Goal: Task Accomplishment & Management: Use online tool/utility

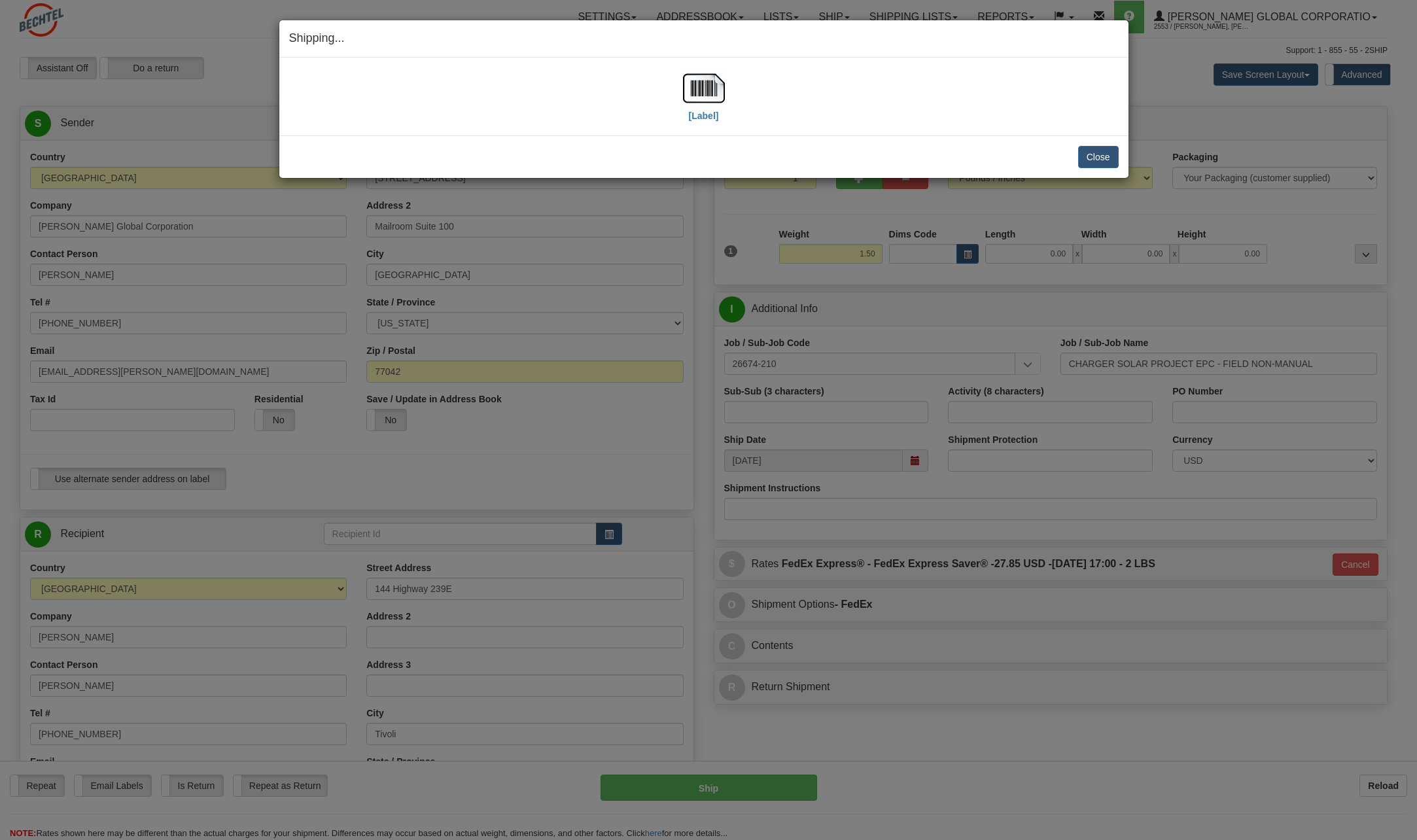
select select "[GEOGRAPHIC_DATA]"
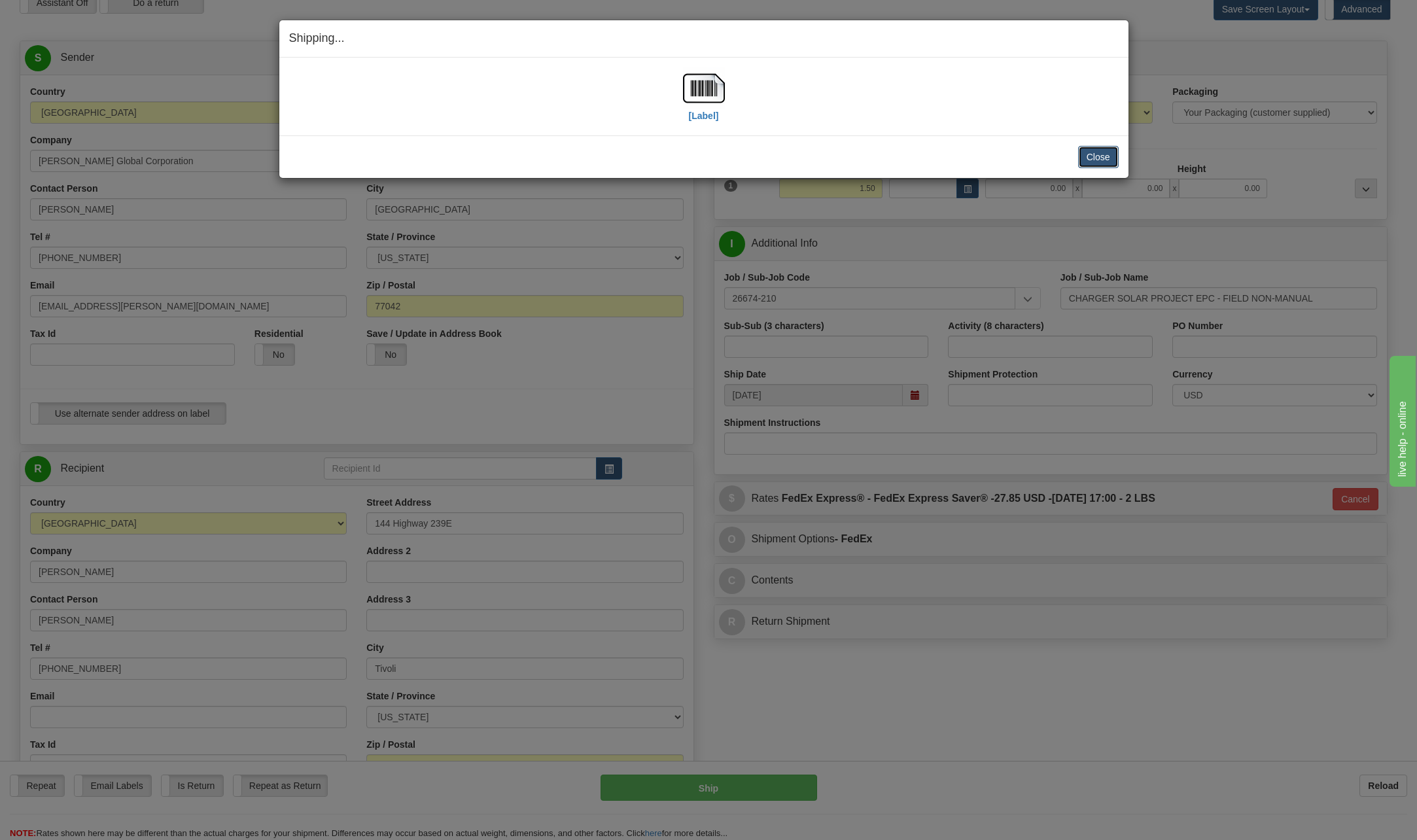
click at [1091, 158] on button "Close" at bounding box center [1098, 156] width 41 height 22
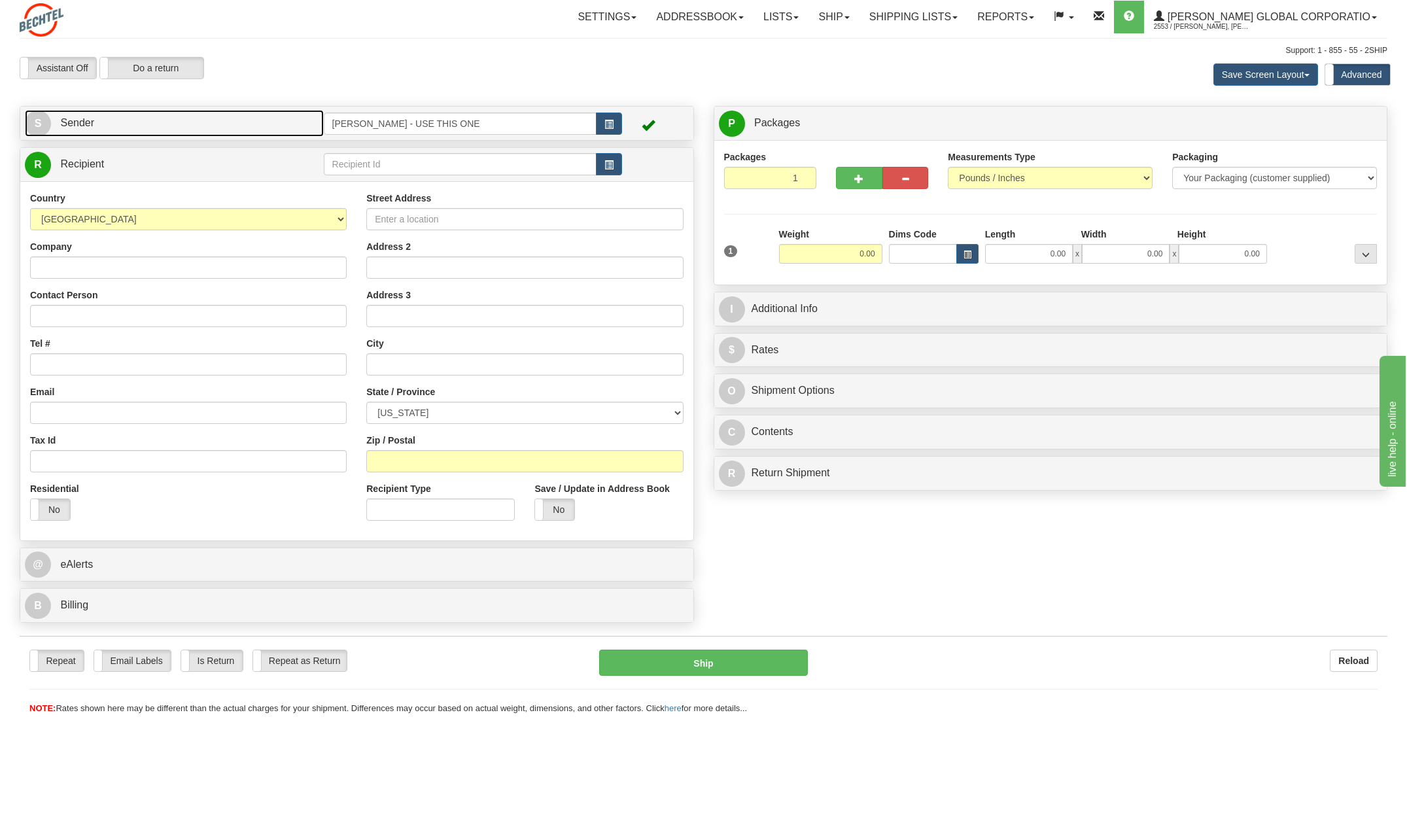
click at [35, 124] on span "S" at bounding box center [38, 124] width 26 height 26
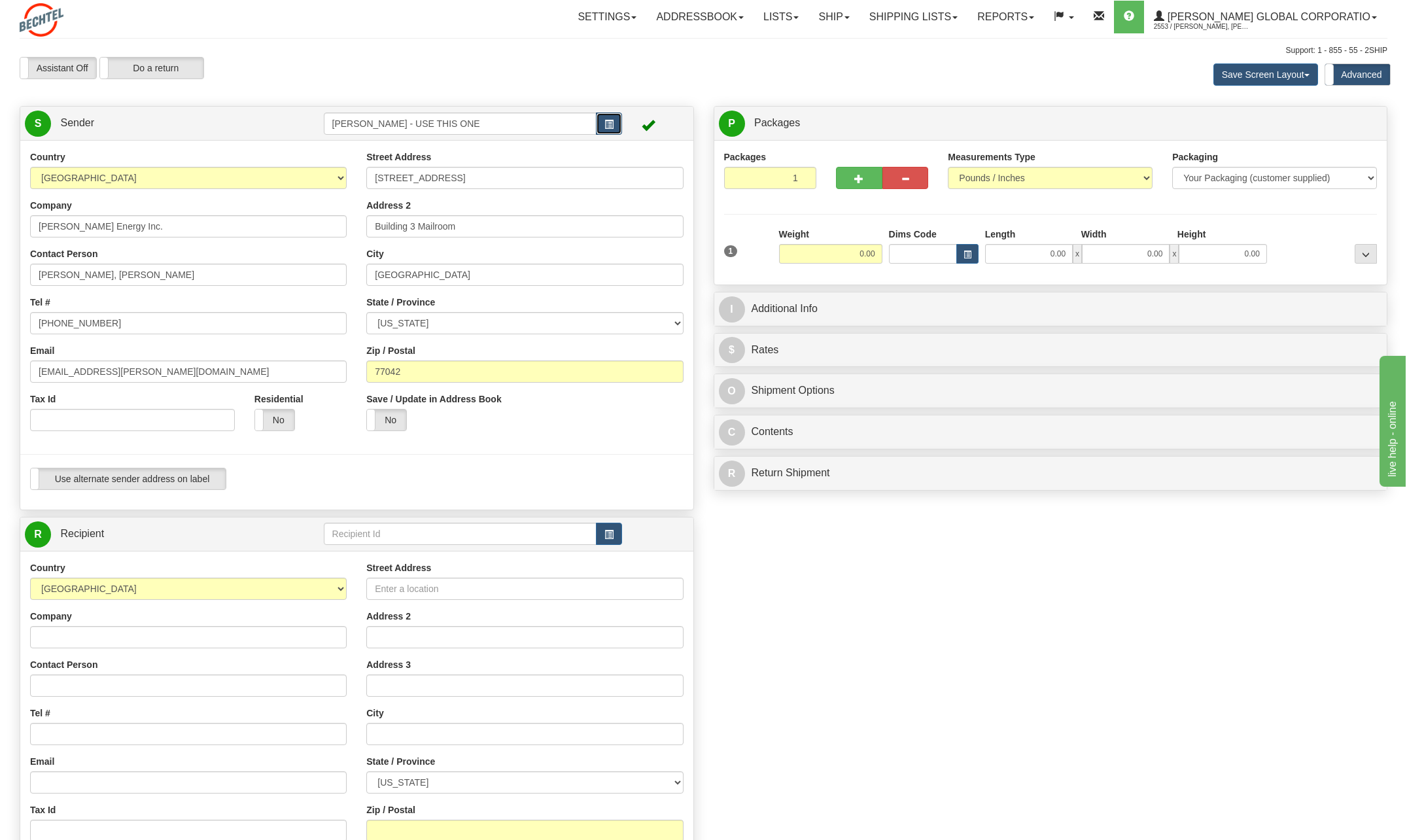
click at [616, 126] on button "button" at bounding box center [609, 123] width 26 height 22
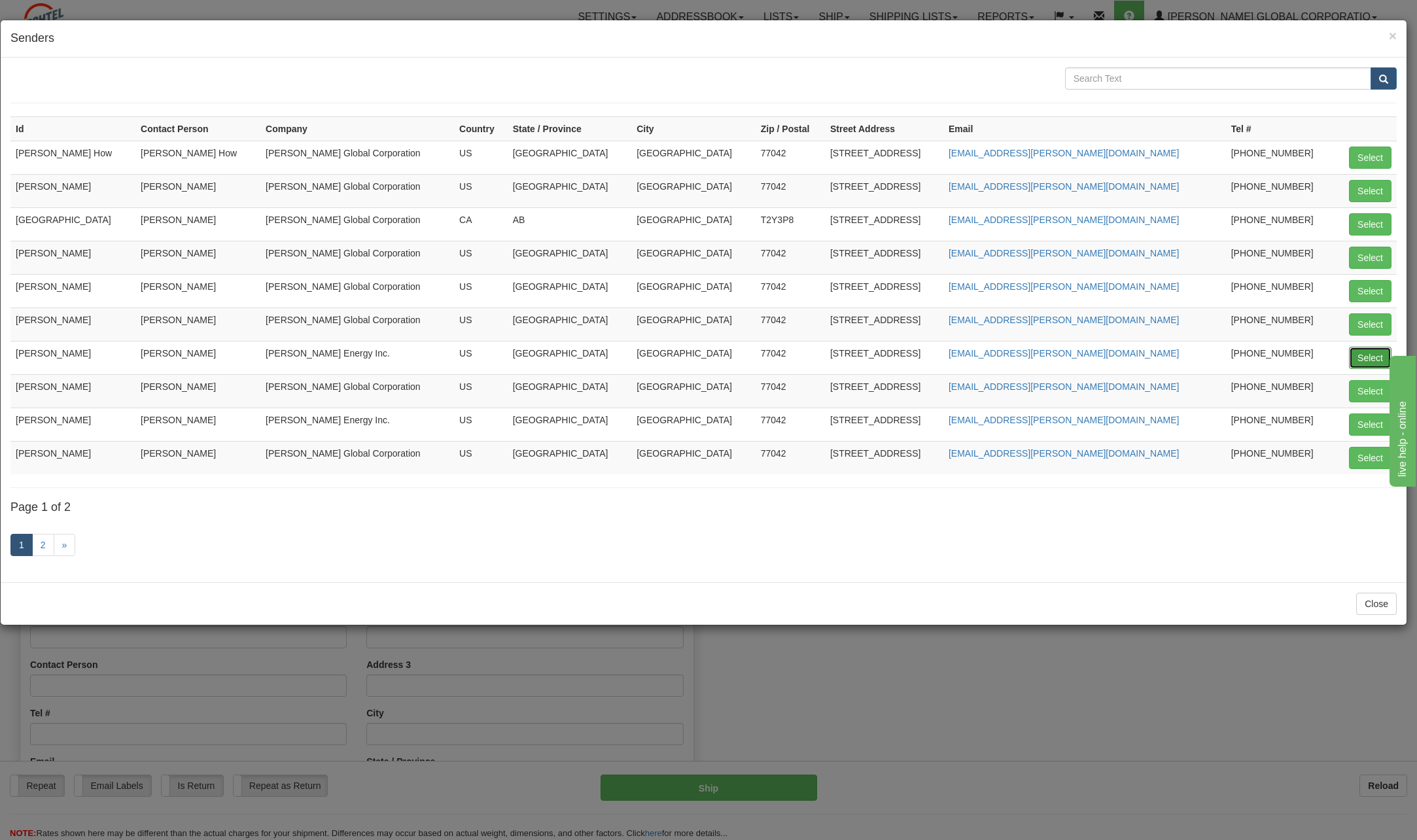
click at [1373, 355] on button "Select" at bounding box center [1371, 357] width 43 height 22
type input "[PERSON_NAME]"
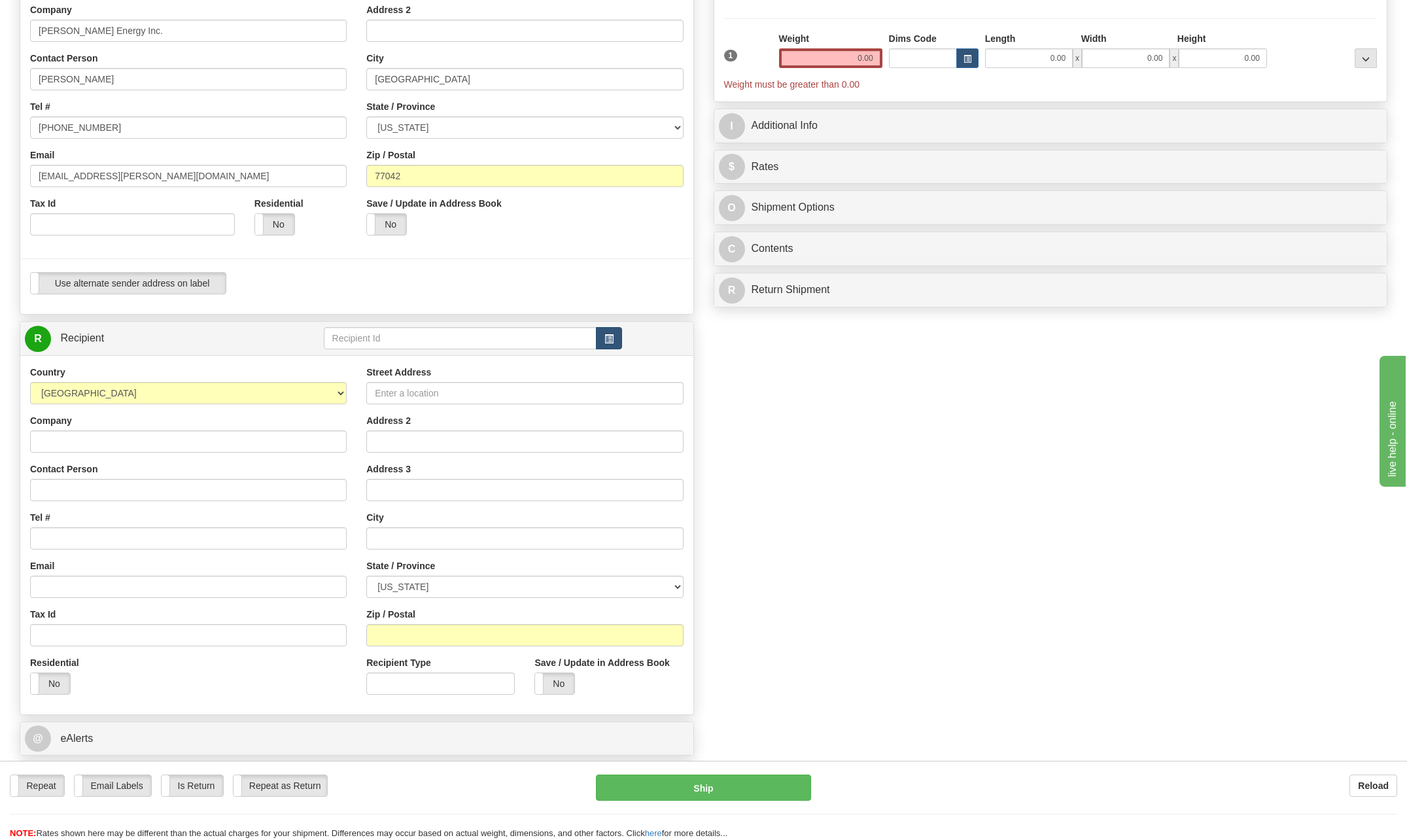
scroll to position [196, 0]
click at [63, 489] on input "Contact Person" at bounding box center [188, 489] width 316 height 22
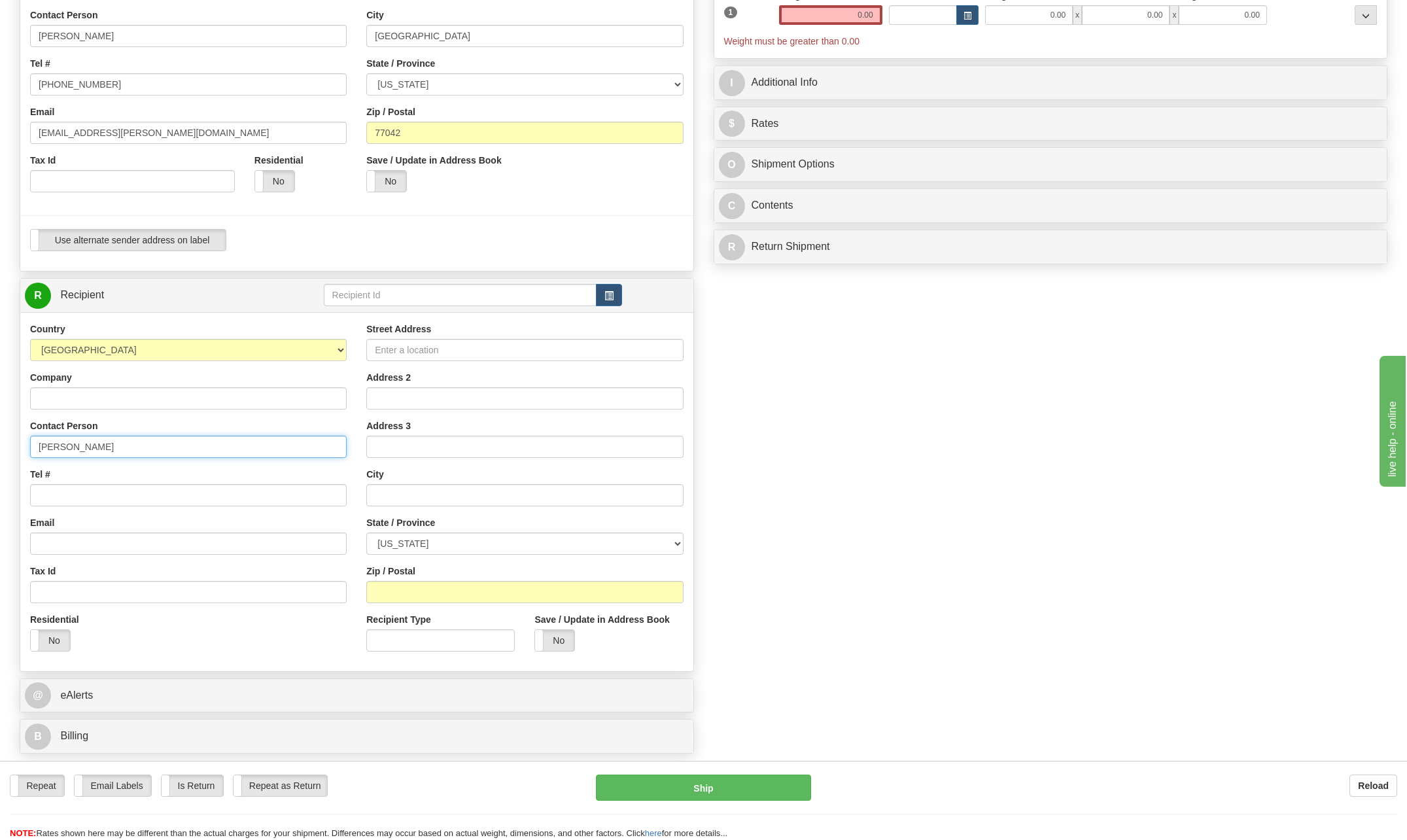
scroll to position [261, 0]
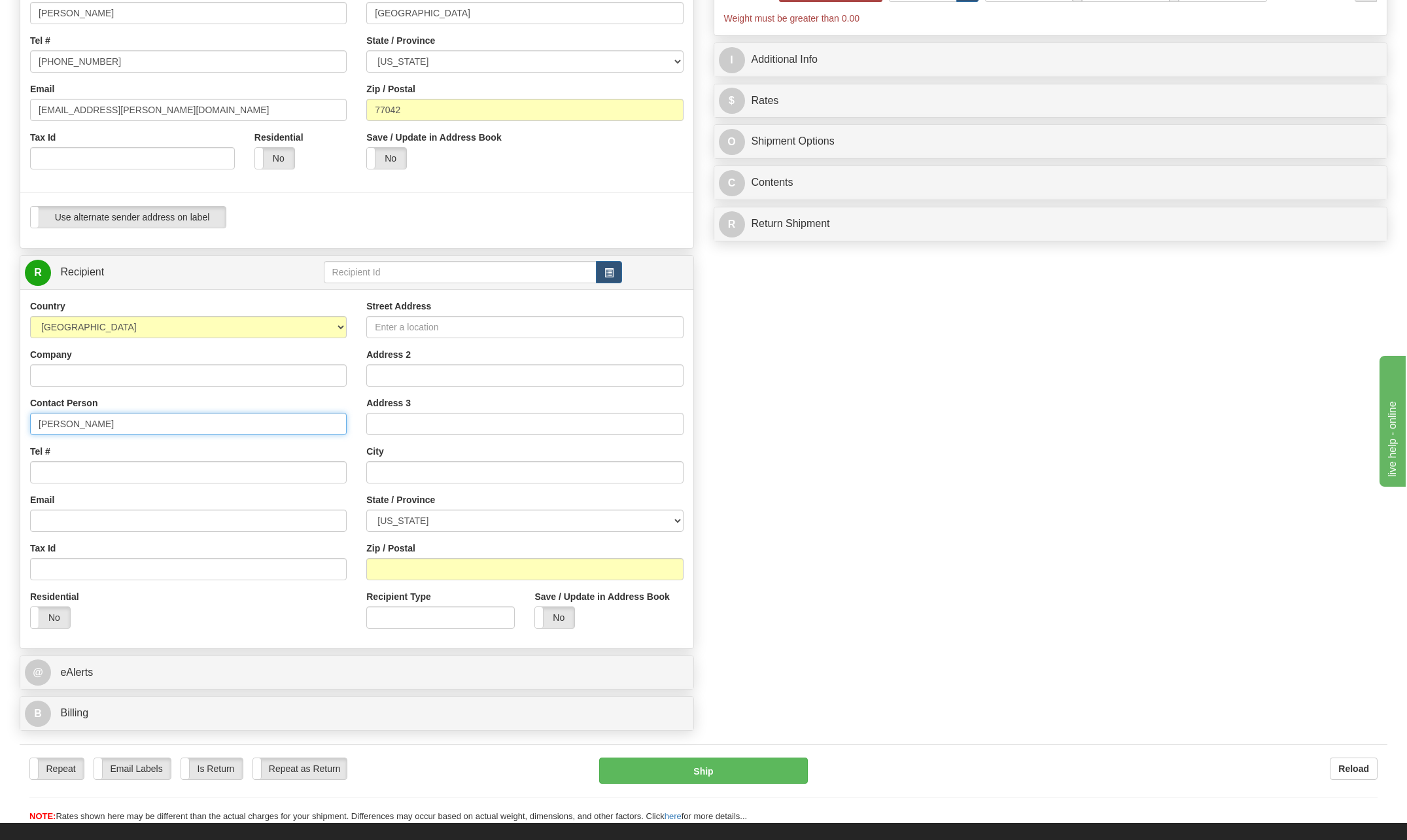
type input "Stephen Stone"
click at [60, 471] on input "Tel #" at bounding box center [188, 472] width 316 height 22
type input "346 402-2056"
click at [415, 326] on input "Street Address" at bounding box center [524, 326] width 316 height 22
type input "5500 Nebraska Road"
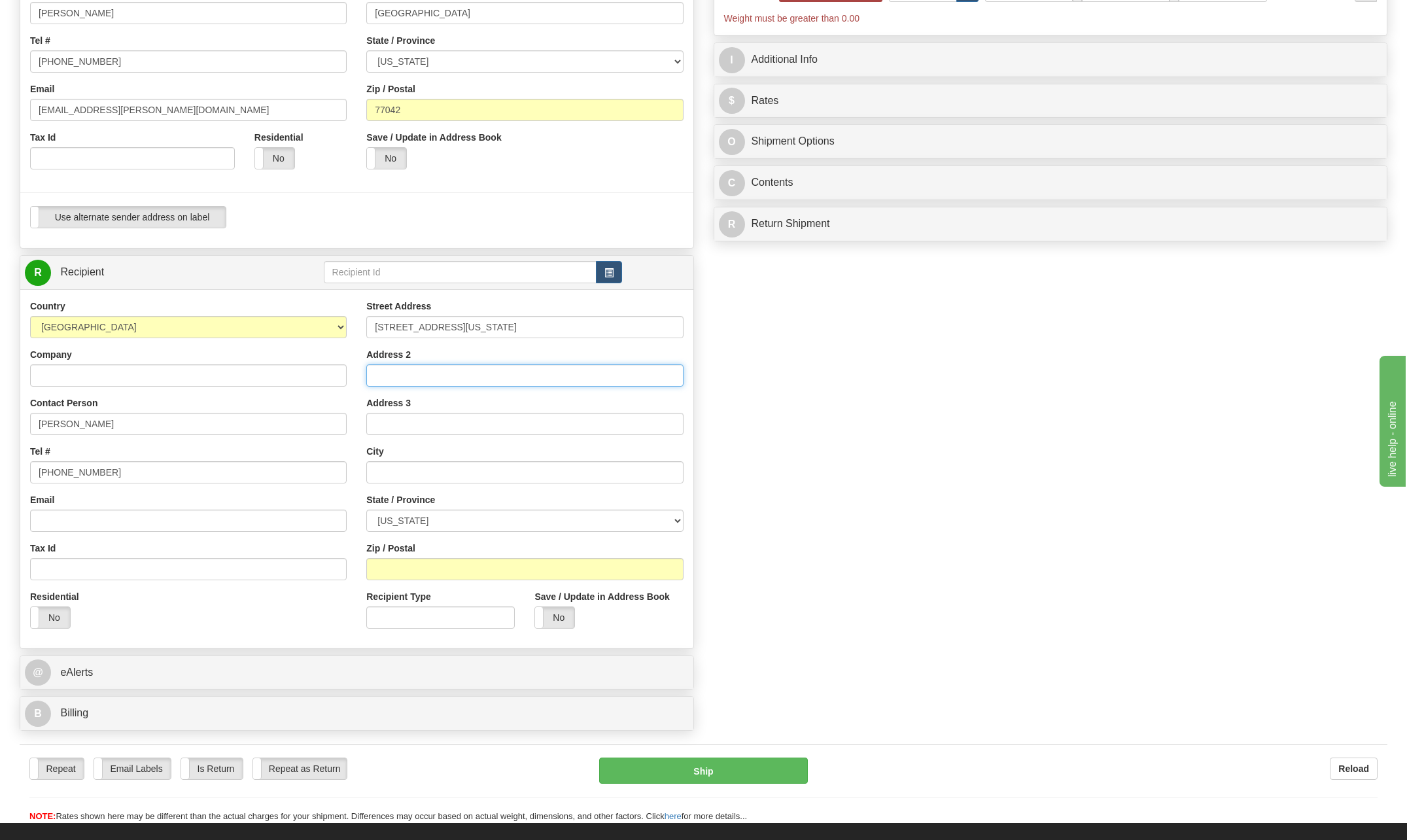
click at [404, 376] on input "Address 2" at bounding box center [524, 375] width 316 height 22
click at [379, 419] on input "Address 3" at bounding box center [524, 424] width 316 height 22
click at [381, 475] on input "text" at bounding box center [524, 472] width 316 height 22
type input "Cleveland"
click at [671, 517] on select "ALABAMA ALASKA ARIZONA ARKANSAS Armed Forces America Armed Forces Europe Armed …" at bounding box center [524, 520] width 316 height 22
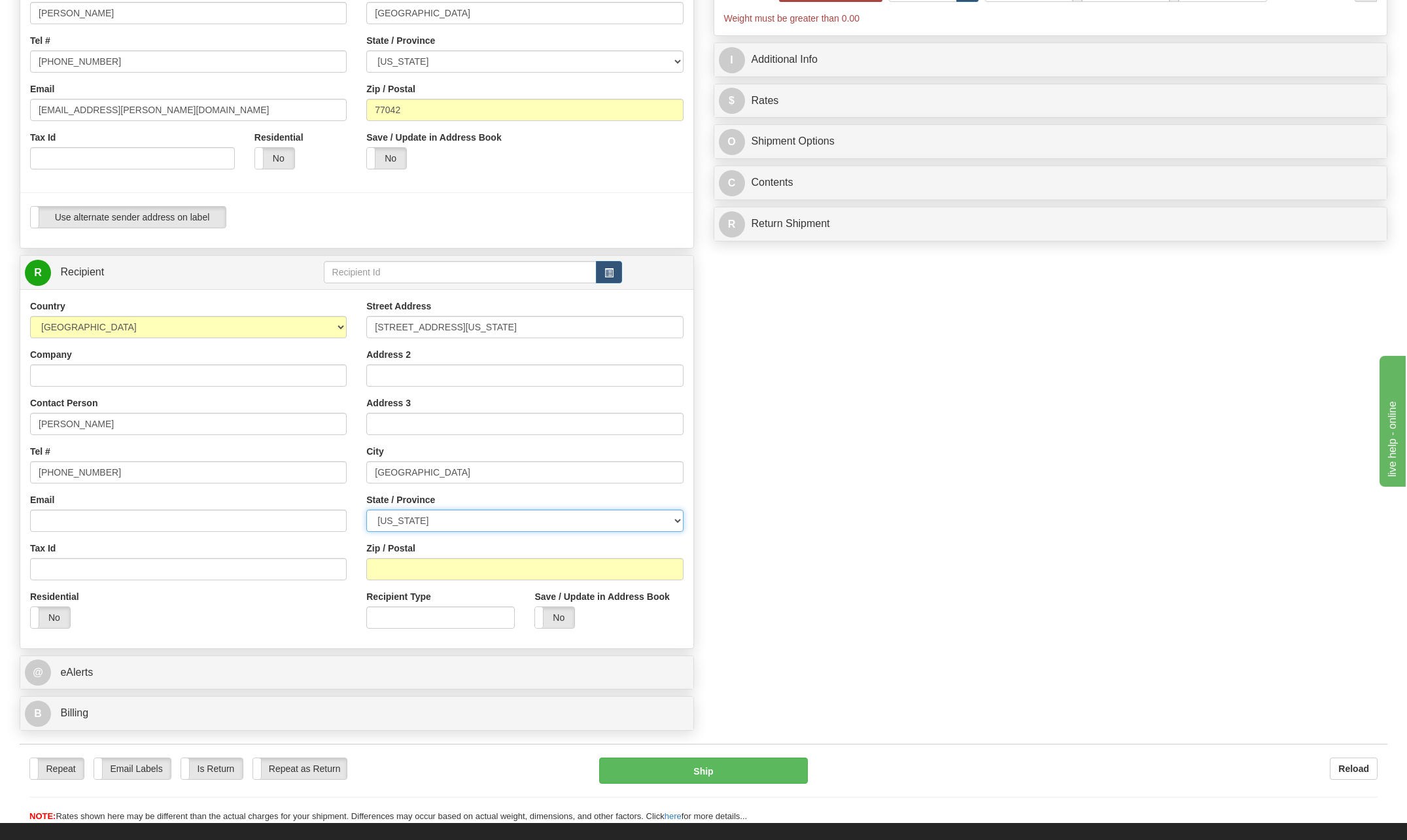
select select "[GEOGRAPHIC_DATA]"
click at [366, 509] on select "ALABAMA ALASKA ARIZONA ARKANSAS Armed Forces America Armed Forces Europe Armed …" at bounding box center [524, 520] width 316 height 22
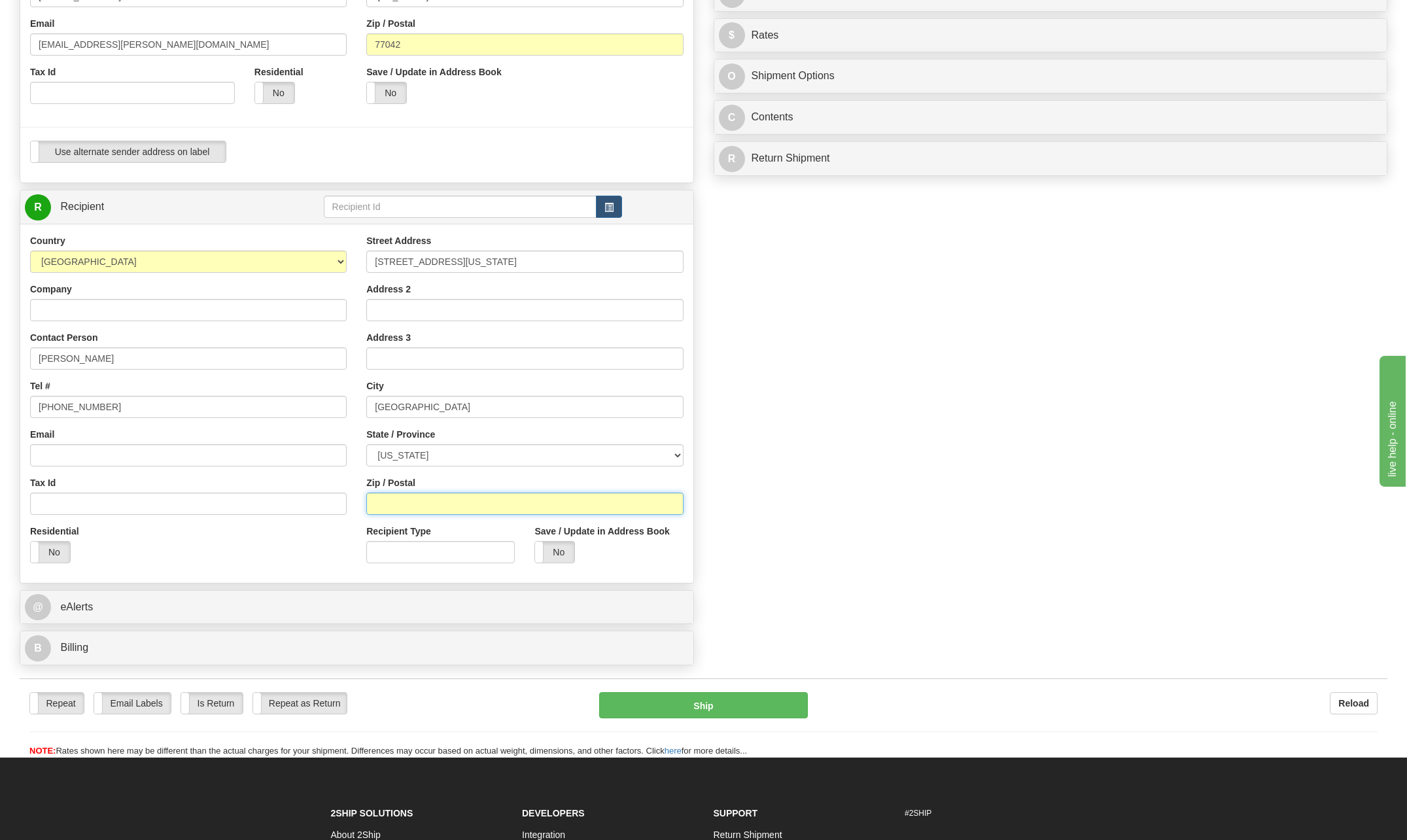
click at [399, 501] on input "Zip / Postal" at bounding box center [524, 504] width 316 height 22
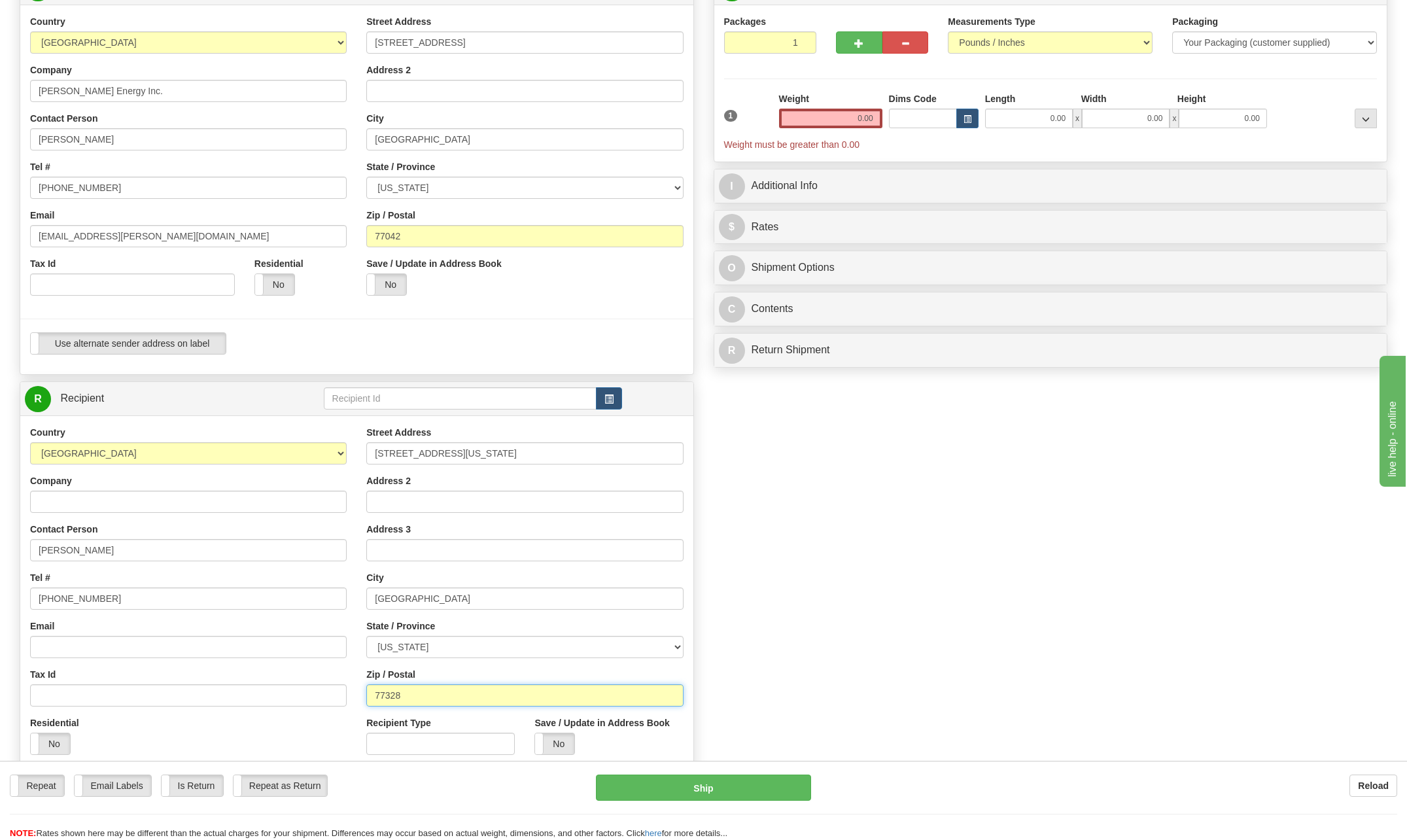
scroll to position [131, 0]
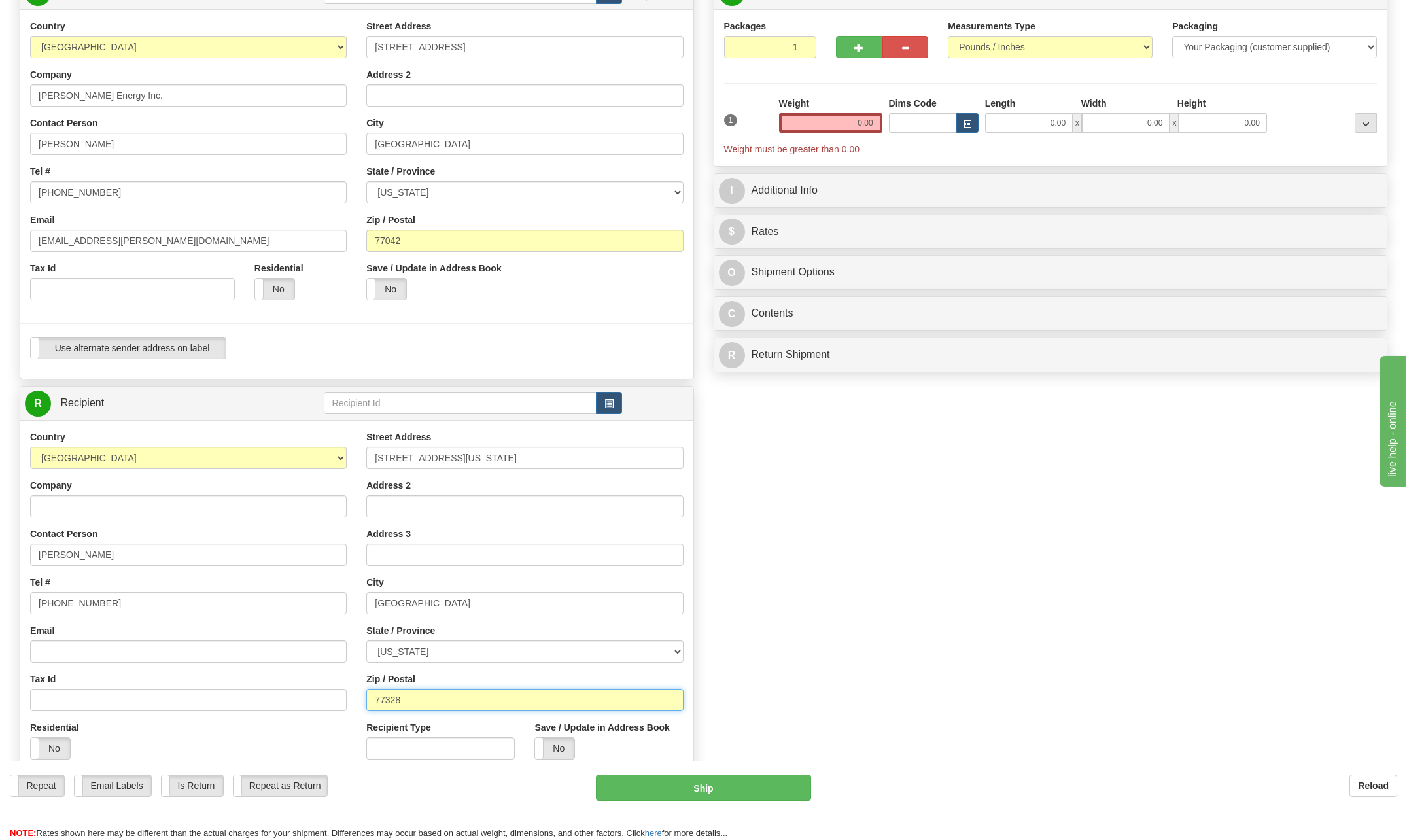
type input "77328"
click at [861, 119] on input "0.00" at bounding box center [831, 122] width 104 height 19
click at [861, 119] on input "text" at bounding box center [831, 122] width 104 height 19
drag, startPoint x: 856, startPoint y: 119, endPoint x: 1171, endPoint y: 148, distance: 316.3
click at [1121, 132] on div "1 Weight Dims Code Length x" at bounding box center [1051, 126] width 660 height 59
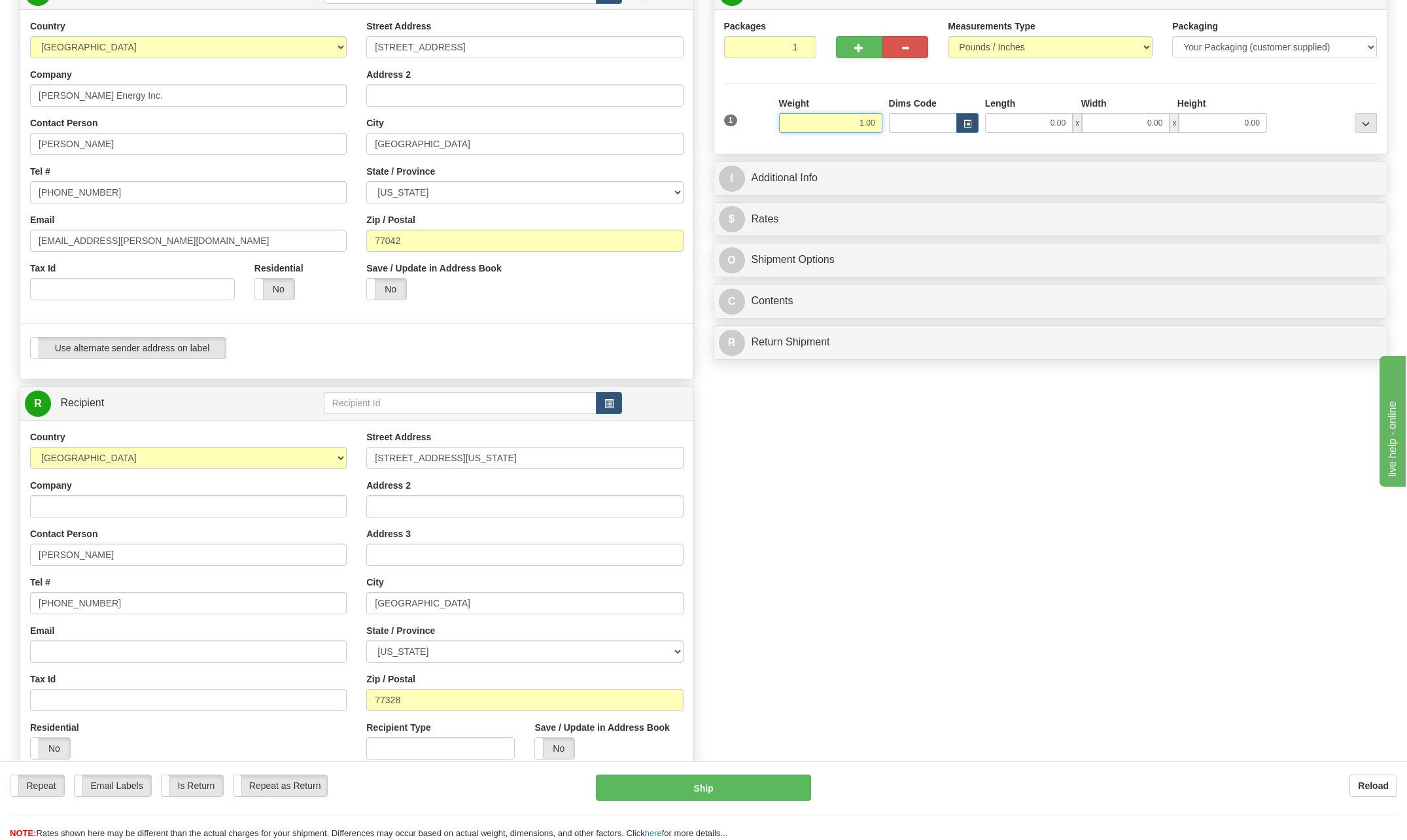
type input "1.00"
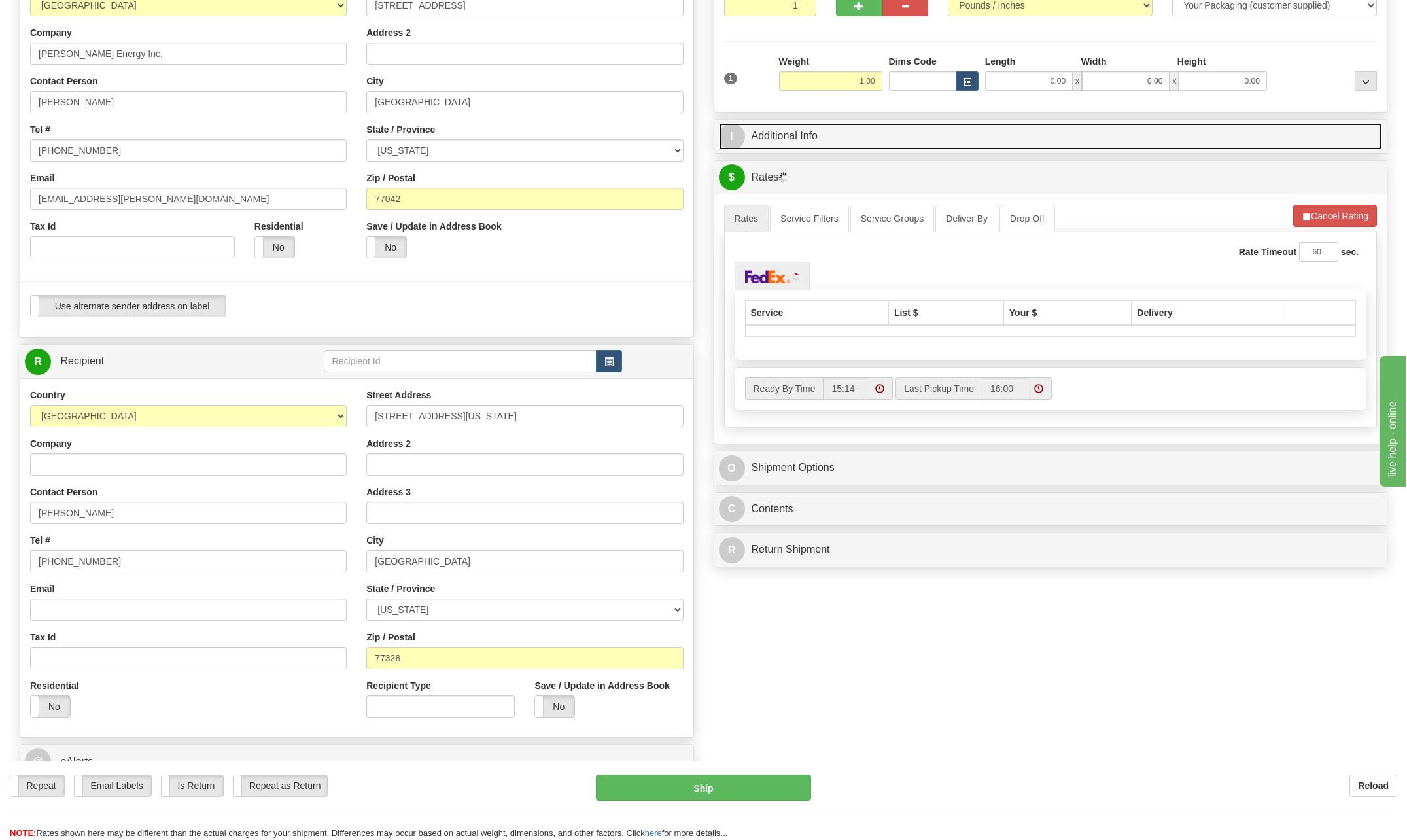
scroll to position [196, 0]
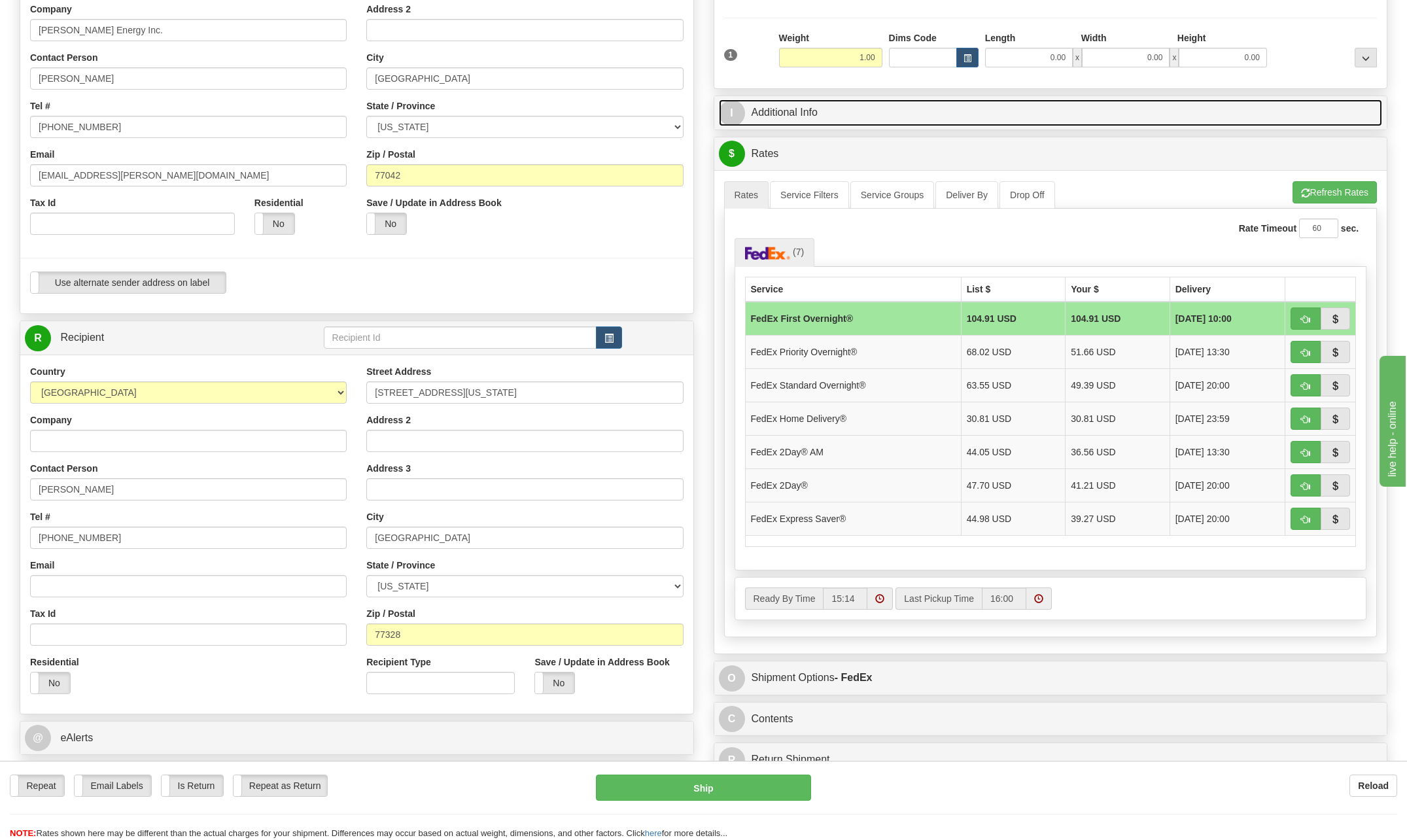
click at [733, 104] on span "I" at bounding box center [731, 113] width 26 height 26
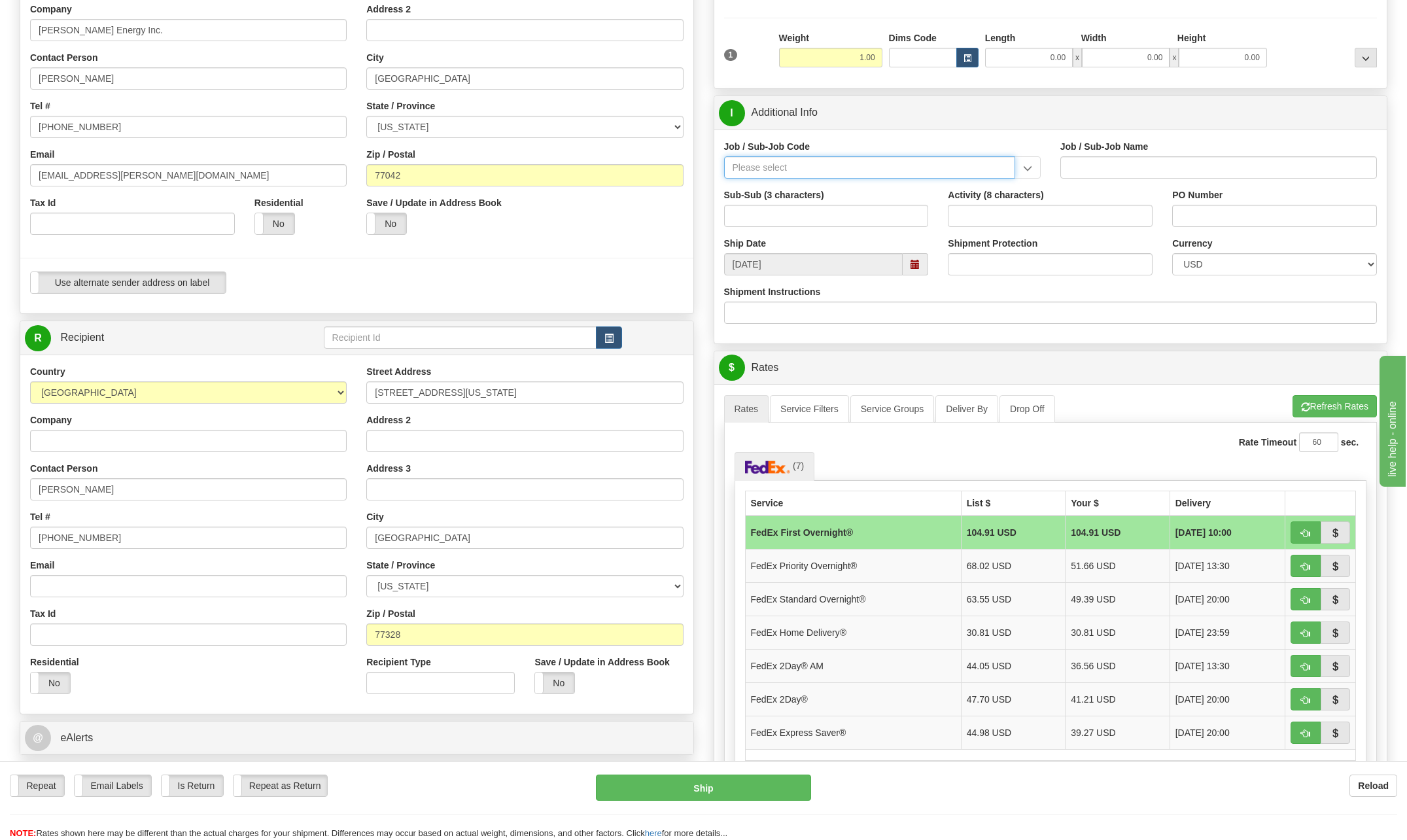
click at [789, 164] on input "Job / Sub-Job Code" at bounding box center [869, 167] width 291 height 22
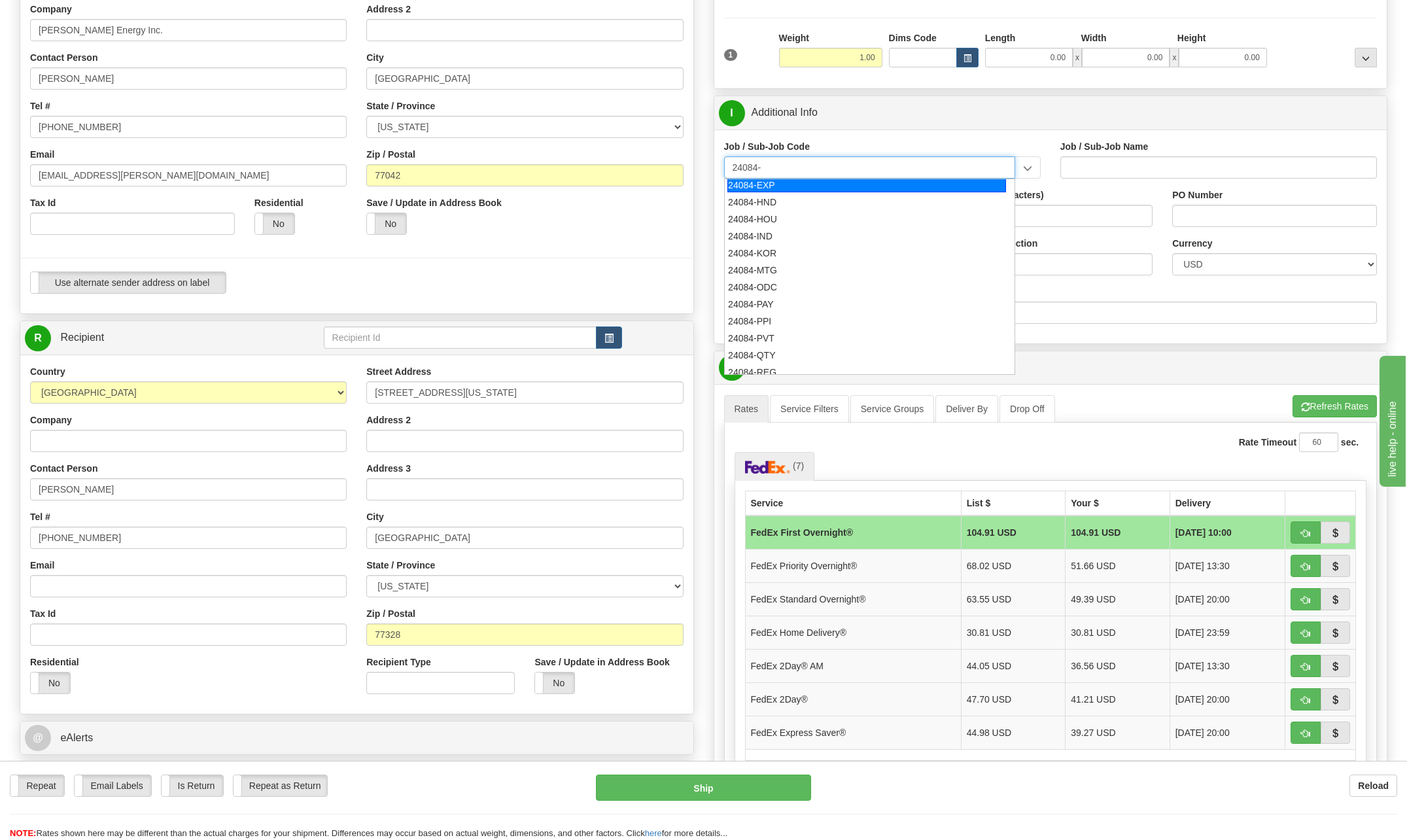
scroll to position [261, 0]
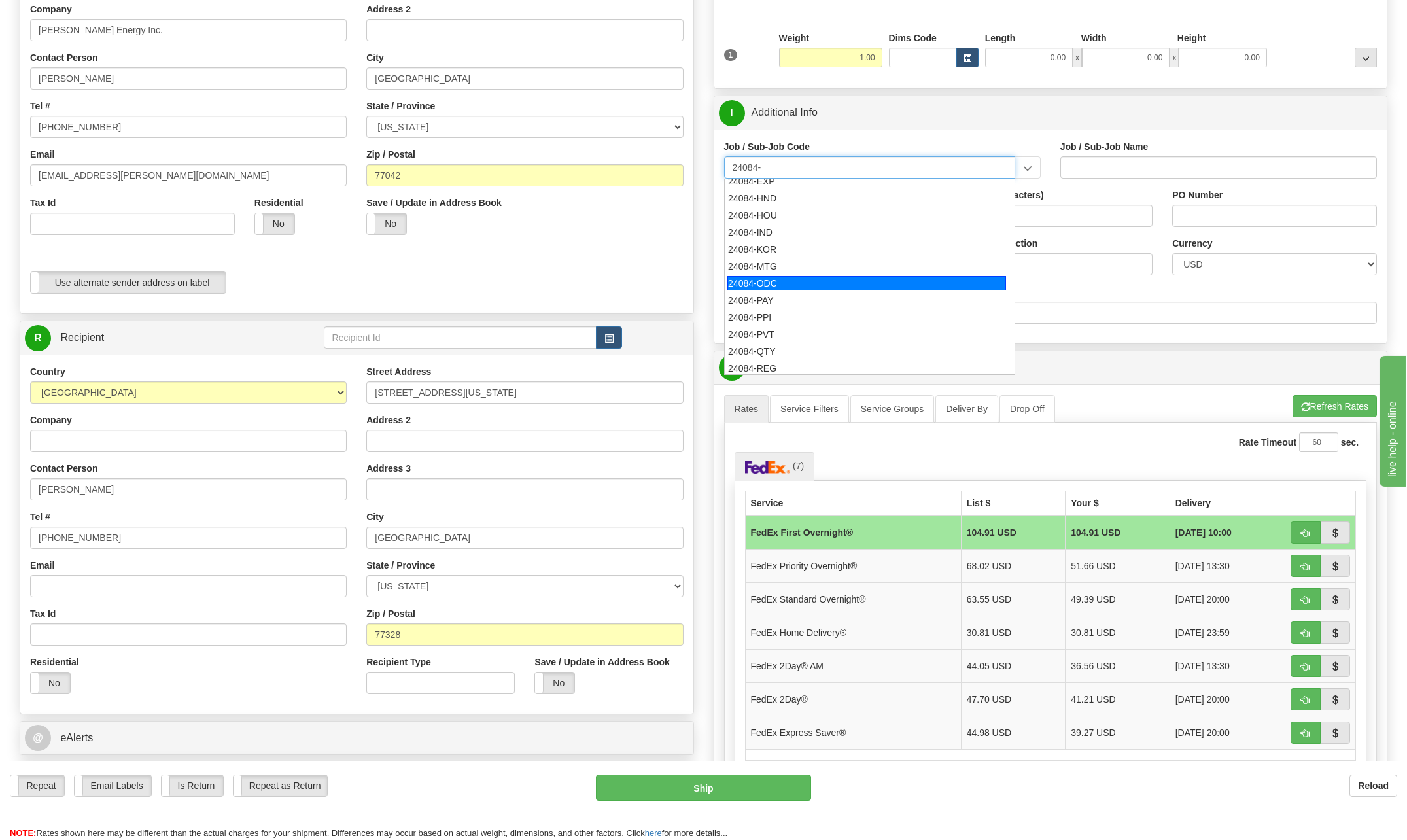
click at [763, 281] on div "24084-ODC" at bounding box center [866, 283] width 279 height 14
type input "24084-ODC"
type input "BSQE OPERATING RESULTS - NUCL. - MISCELLANEOUS ODC"
type input "24084-ODC"
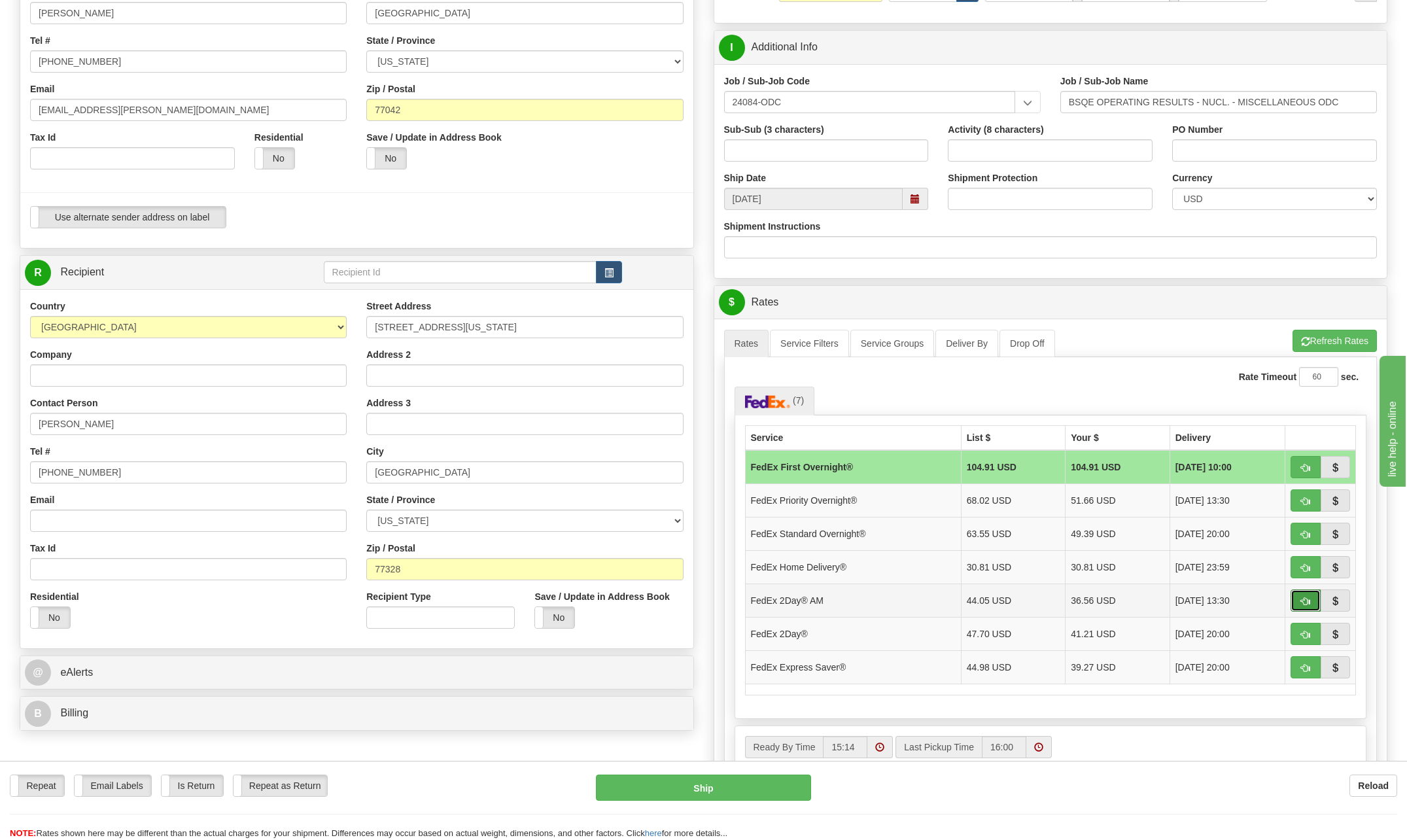
click at [1307, 601] on span "button" at bounding box center [1305, 601] width 9 height 9
type input "49"
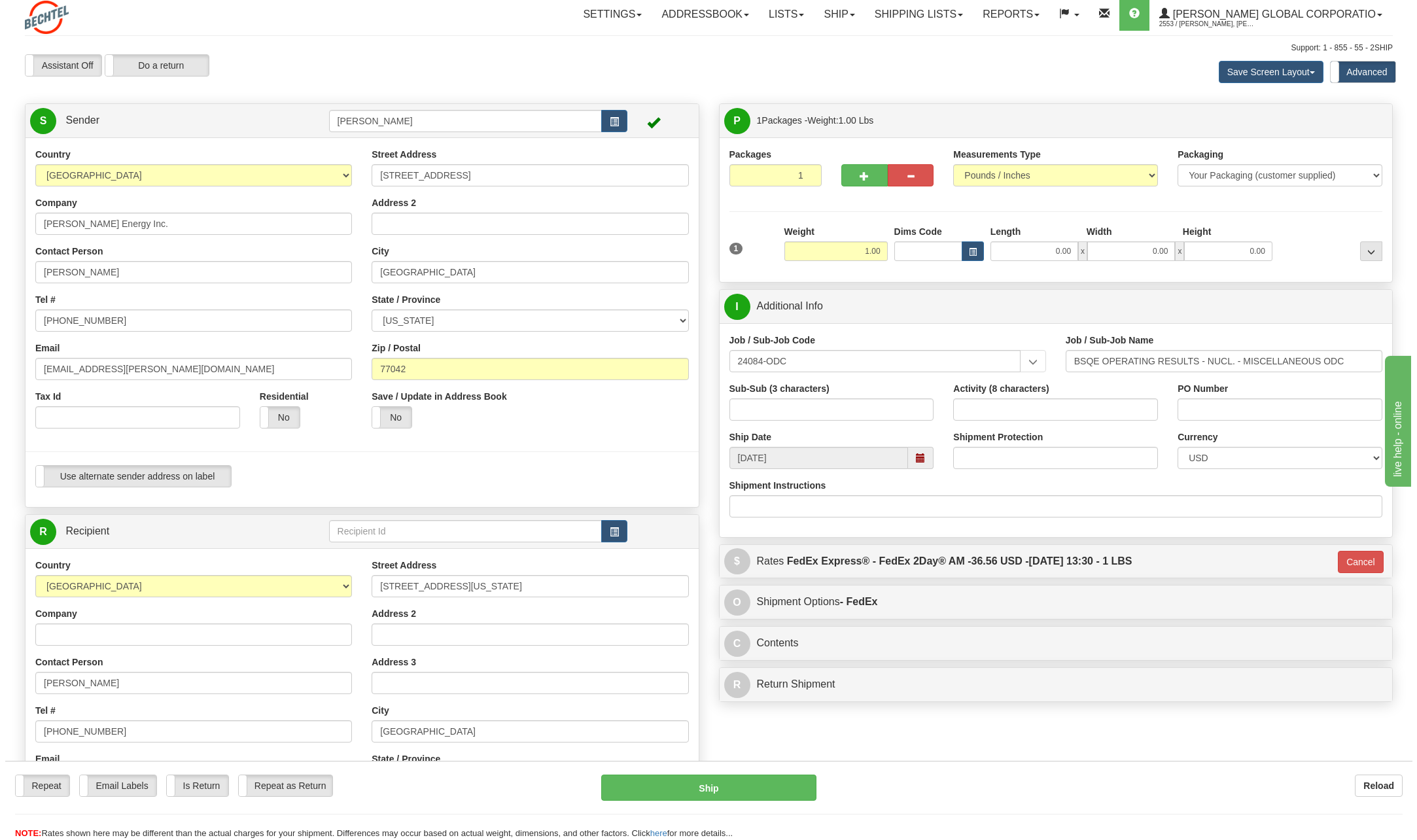
scroll to position [0, 0]
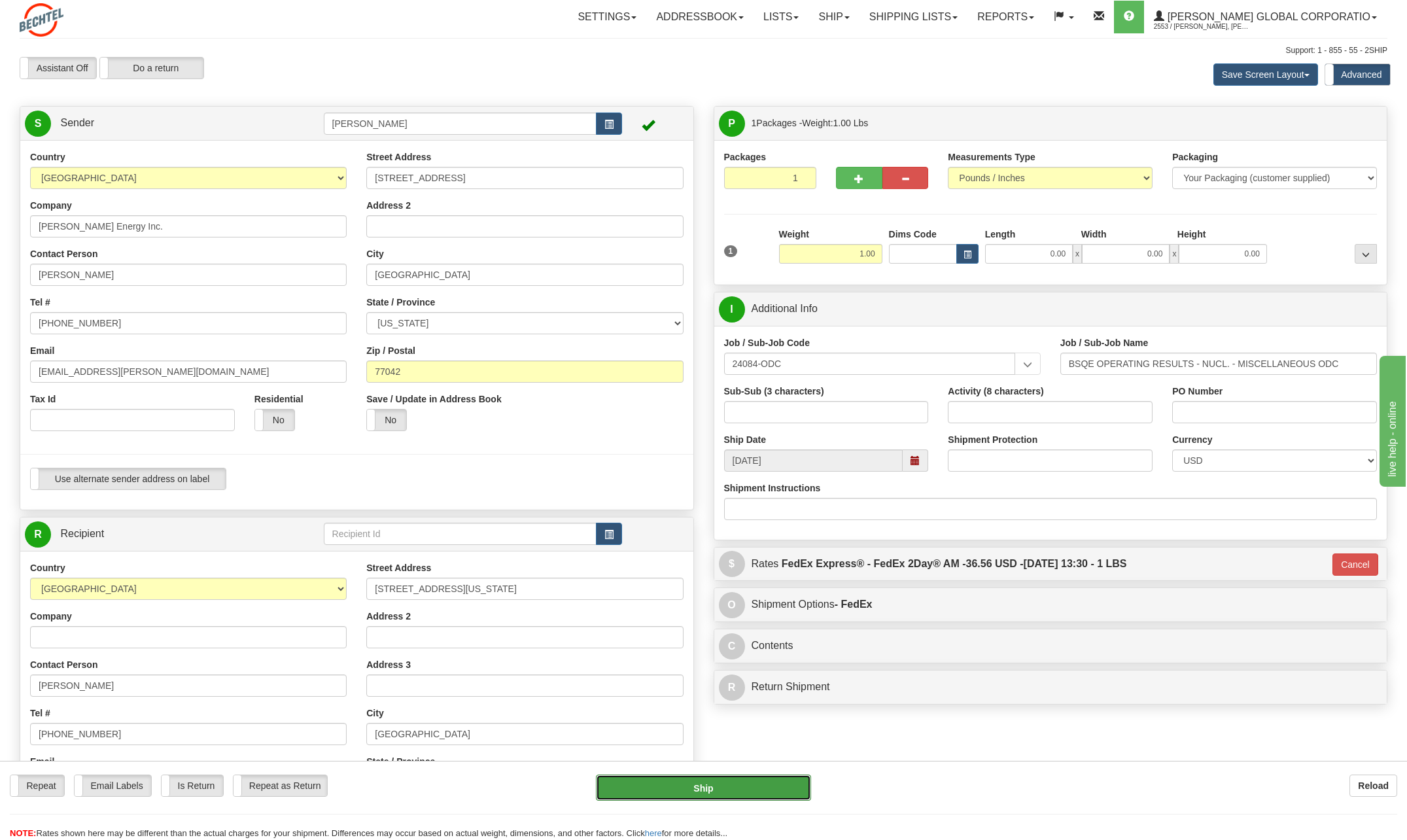
click at [751, 792] on button "Ship" at bounding box center [703, 787] width 215 height 26
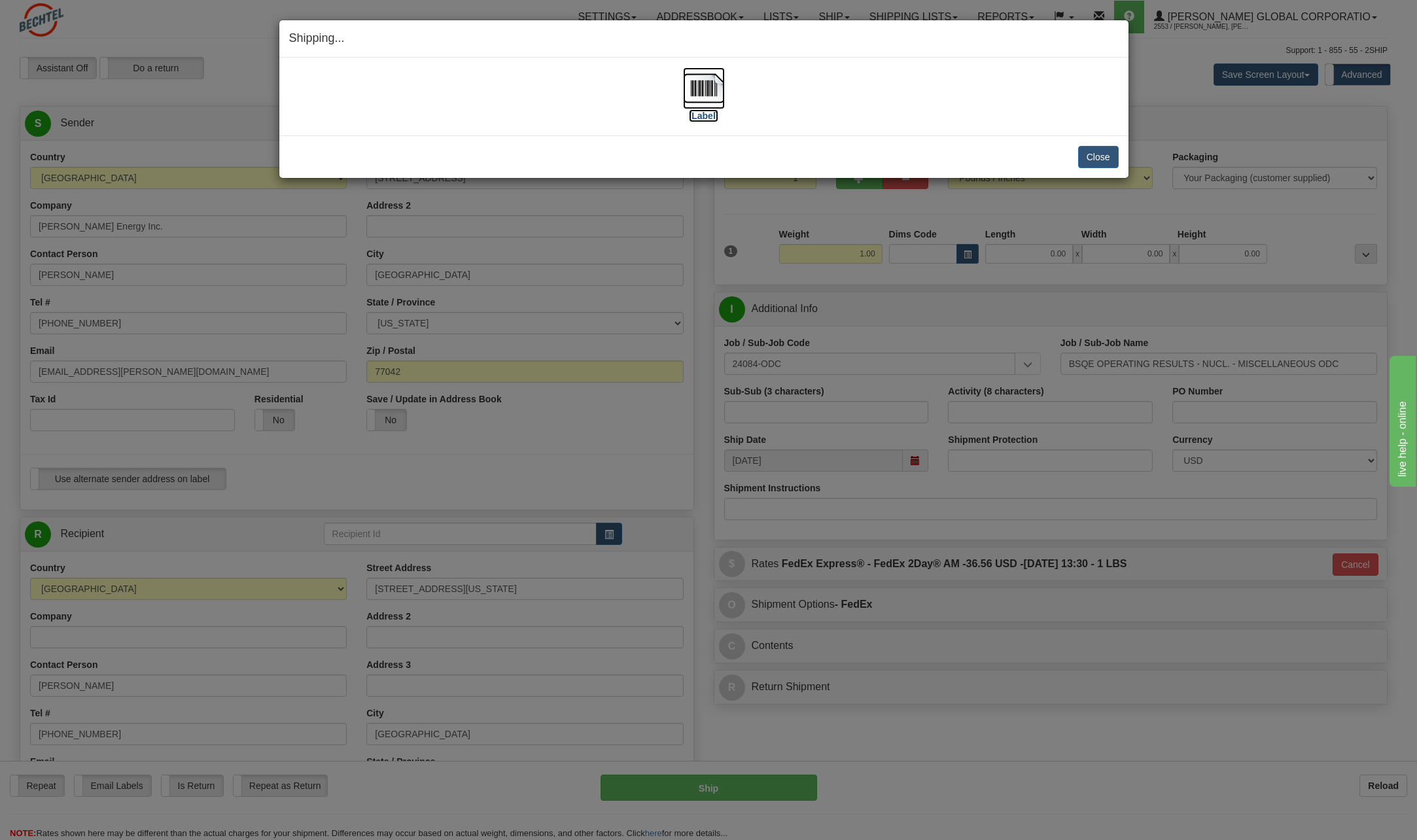
click at [705, 91] on img at bounding box center [704, 88] width 42 height 42
click at [718, 89] on img at bounding box center [704, 88] width 42 height 42
click at [1087, 154] on button "Close" at bounding box center [1098, 156] width 41 height 22
